Goal: Task Accomplishment & Management: Manage account settings

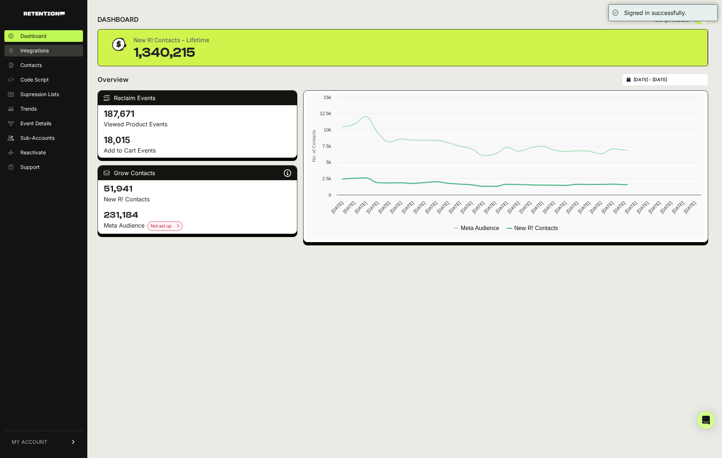
click at [57, 52] on link "Integrations" at bounding box center [43, 51] width 79 height 12
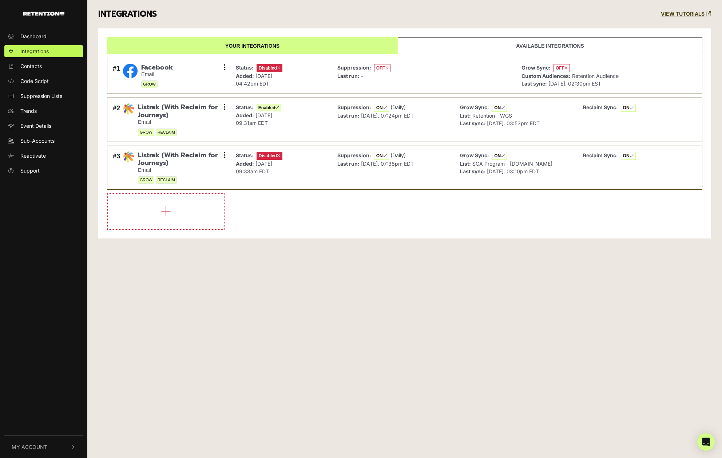
click at [61, 448] on button "My Account" at bounding box center [43, 447] width 79 height 22
click at [29, 441] on link "Sign Out" at bounding box center [43, 446] width 79 height 12
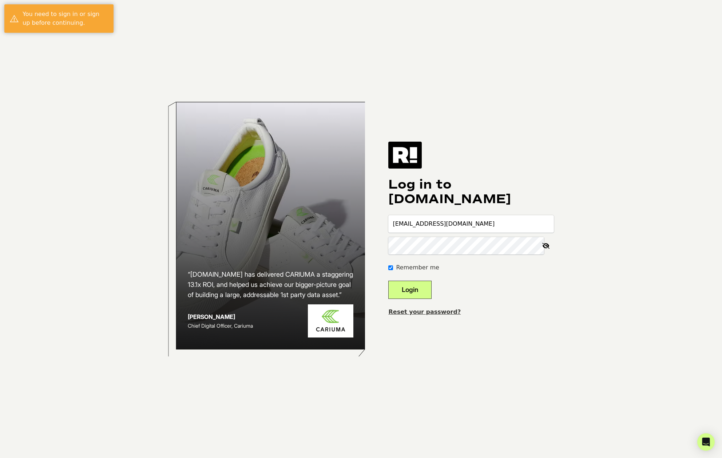
click at [497, 223] on input "slamoure+worldwide@wgs.com" at bounding box center [471, 223] width 166 height 17
click at [497, 222] on input "slamoure+worldwide@wgs.com" at bounding box center [471, 223] width 166 height 17
type input "slamoure@wgs.com"
click at [426, 289] on button "Login" at bounding box center [409, 290] width 43 height 18
